Goal: Entertainment & Leisure: Browse casually

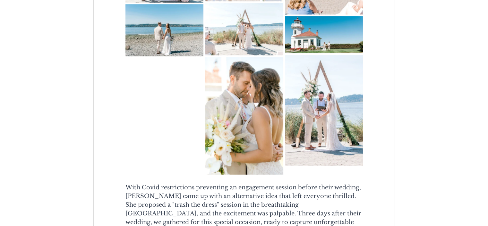
scroll to position [578, 0]
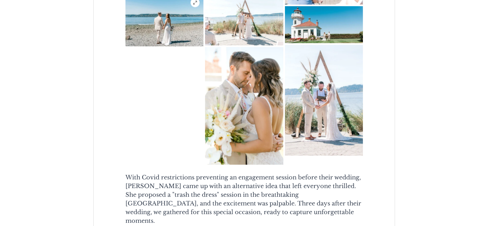
click at [164, 46] on img "main content" at bounding box center [165, 20] width 78 height 52
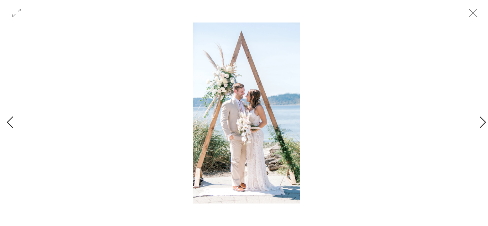
scroll to position [0, 4979]
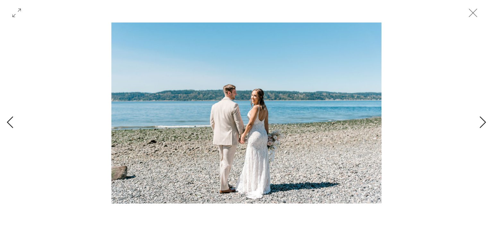
click at [18, 123] on div "Gallery with 28 items" at bounding box center [246, 122] width 493 height 200
click at [12, 123] on icon "Previous Item" at bounding box center [9, 122] width 7 height 13
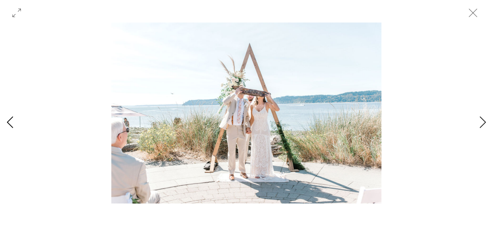
click at [12, 123] on icon "Previous Item" at bounding box center [9, 122] width 7 height 13
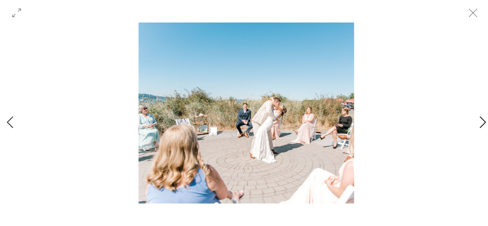
click at [482, 124] on icon "Next Item" at bounding box center [482, 122] width 7 height 13
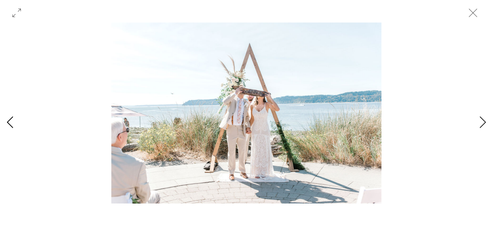
click at [10, 123] on icon "Previous Item" at bounding box center [9, 122] width 7 height 13
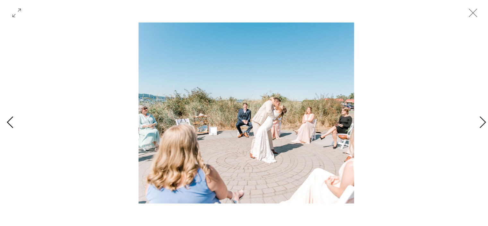
click at [10, 123] on icon "Previous Item" at bounding box center [9, 122] width 7 height 13
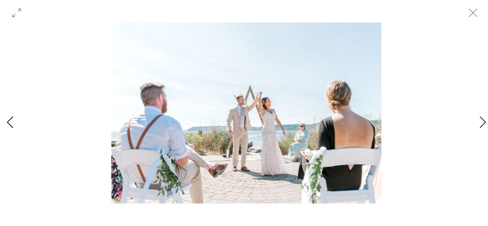
scroll to position [0, 3621]
click at [10, 123] on icon "Previous Item" at bounding box center [9, 122] width 7 height 13
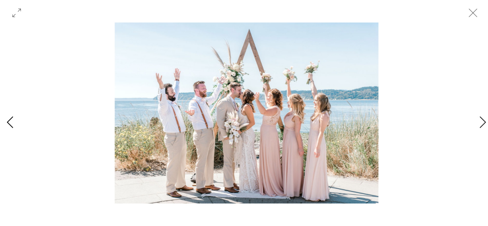
scroll to position [0, 3169]
click at [10, 123] on icon "Previous Item" at bounding box center [9, 122] width 7 height 13
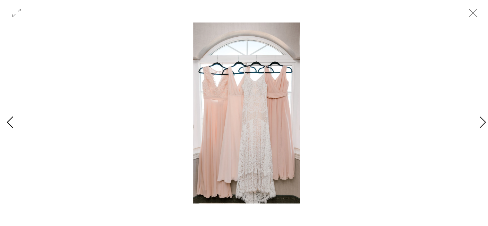
click at [10, 123] on icon "Previous Item" at bounding box center [9, 122] width 7 height 13
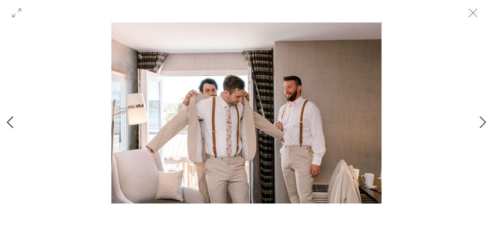
scroll to position [0, 2263]
click at [10, 123] on icon "Previous Item" at bounding box center [9, 122] width 7 height 13
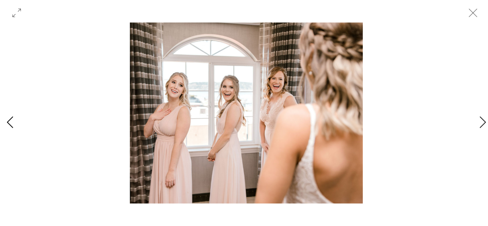
click at [10, 123] on icon "Previous Item" at bounding box center [9, 122] width 7 height 13
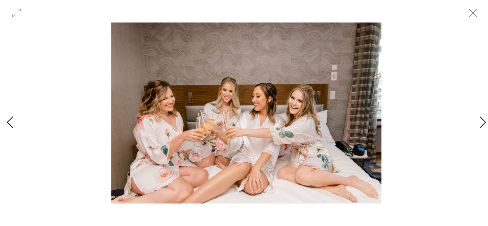
scroll to position [0, 1358]
click at [10, 123] on icon "Previous Item" at bounding box center [9, 122] width 7 height 13
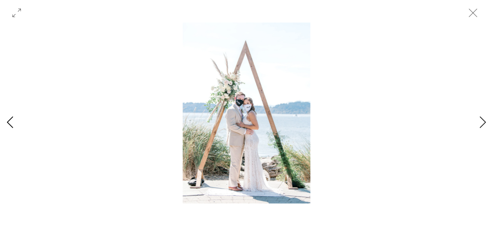
click at [10, 123] on icon "Previous Item" at bounding box center [9, 122] width 7 height 13
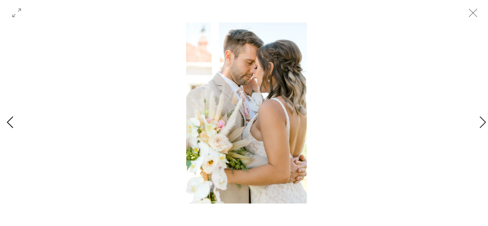
click at [10, 123] on icon "Previous Item" at bounding box center [9, 122] width 7 height 13
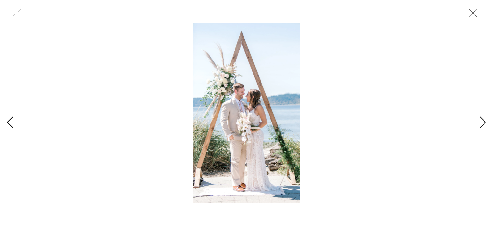
scroll to position [0, 0]
click at [10, 123] on div "Gallery with 28 items" at bounding box center [246, 122] width 493 height 200
click at [481, 126] on icon "Next Item" at bounding box center [482, 122] width 7 height 13
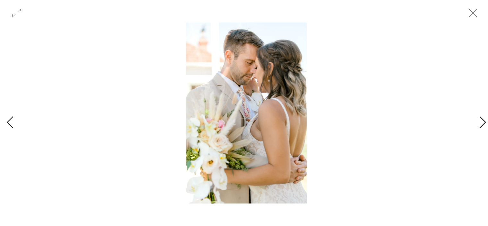
click at [483, 124] on icon "Next Item" at bounding box center [483, 122] width 6 height 12
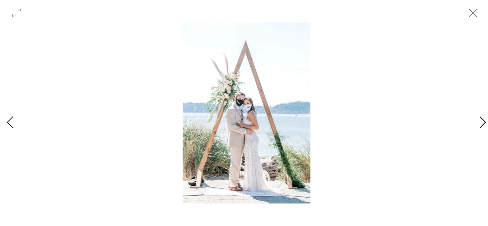
click at [483, 124] on icon "Next Item" at bounding box center [483, 122] width 6 height 12
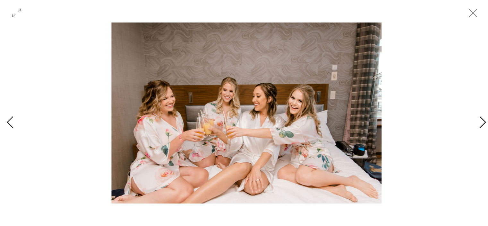
scroll to position [0, 1358]
click at [483, 124] on icon "Next Item" at bounding box center [483, 122] width 6 height 12
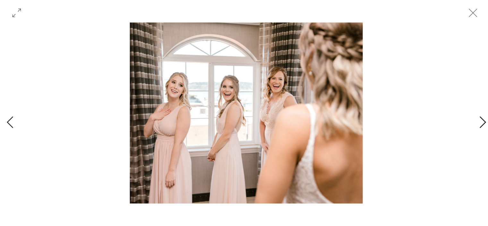
click at [483, 124] on icon "Next Item" at bounding box center [483, 122] width 6 height 12
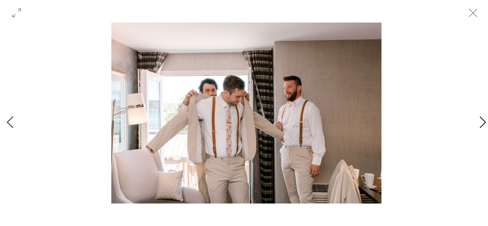
click at [483, 124] on icon "Next Item" at bounding box center [483, 122] width 6 height 12
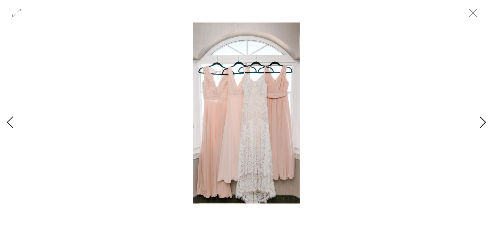
scroll to position [0, 2716]
click at [483, 124] on icon "Next Item" at bounding box center [483, 122] width 6 height 12
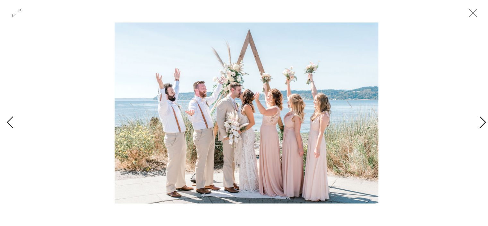
click at [483, 124] on icon "Next Item" at bounding box center [483, 122] width 6 height 12
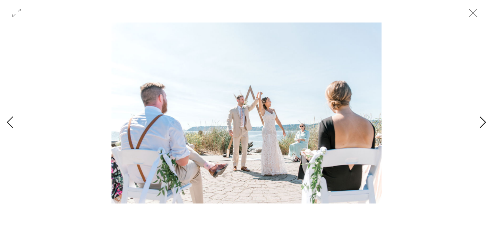
scroll to position [0, 3621]
click at [483, 124] on icon "Next Item" at bounding box center [483, 122] width 6 height 12
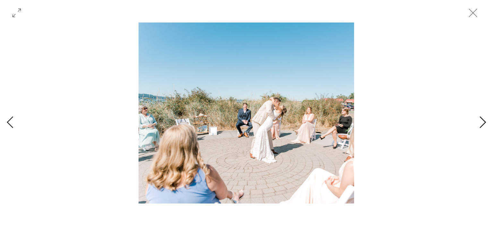
click at [483, 124] on icon "Next Item" at bounding box center [483, 122] width 6 height 12
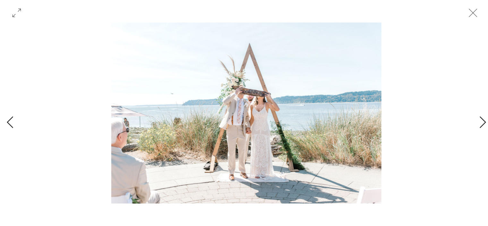
scroll to position [0, 4527]
